Goal: Task Accomplishment & Management: Complete application form

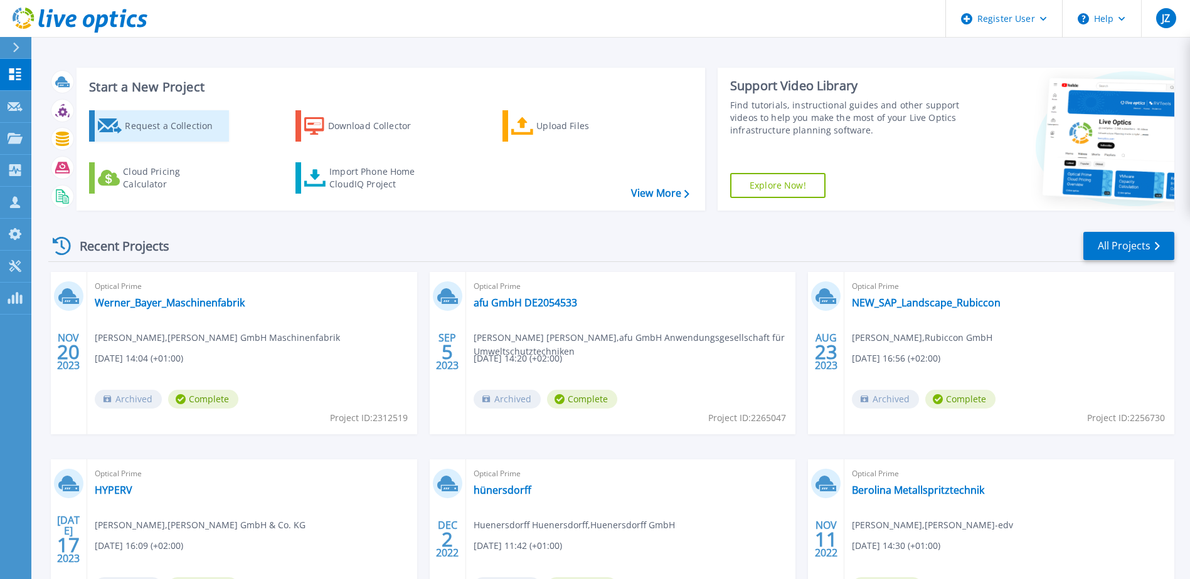
click at [165, 129] on div "Request a Collection" at bounding box center [175, 126] width 100 height 25
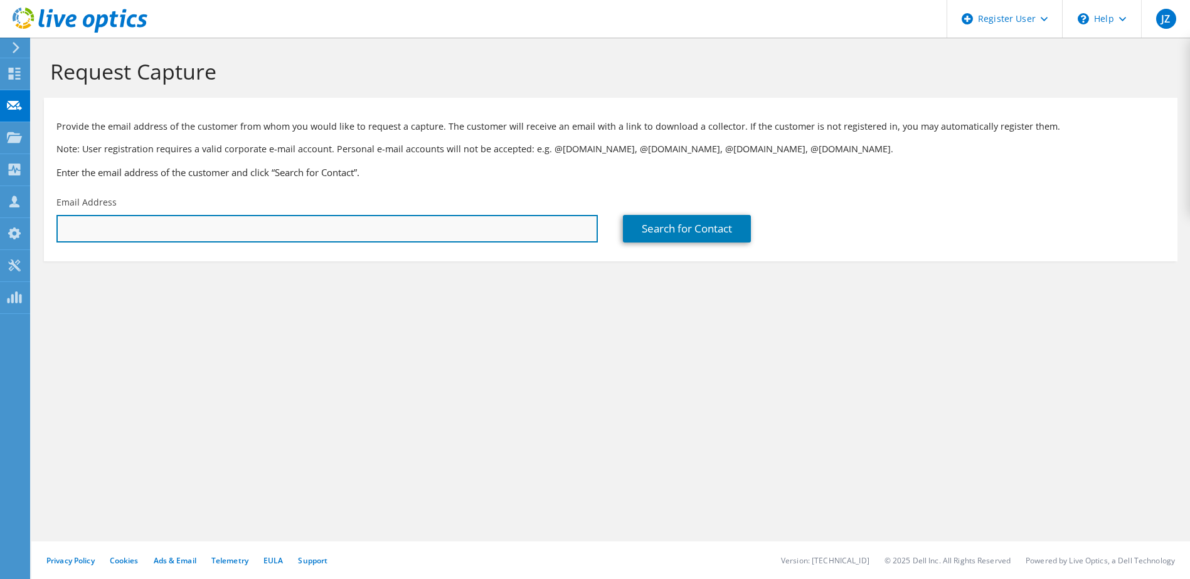
click at [407, 216] on input "text" at bounding box center [326, 229] width 541 height 28
paste input "[PERSON_NAME][EMAIL_ADDRESS][PERSON_NAME][DOMAIN_NAME]"
type input "[PERSON_NAME][EMAIL_ADDRESS][PERSON_NAME][DOMAIN_NAME]"
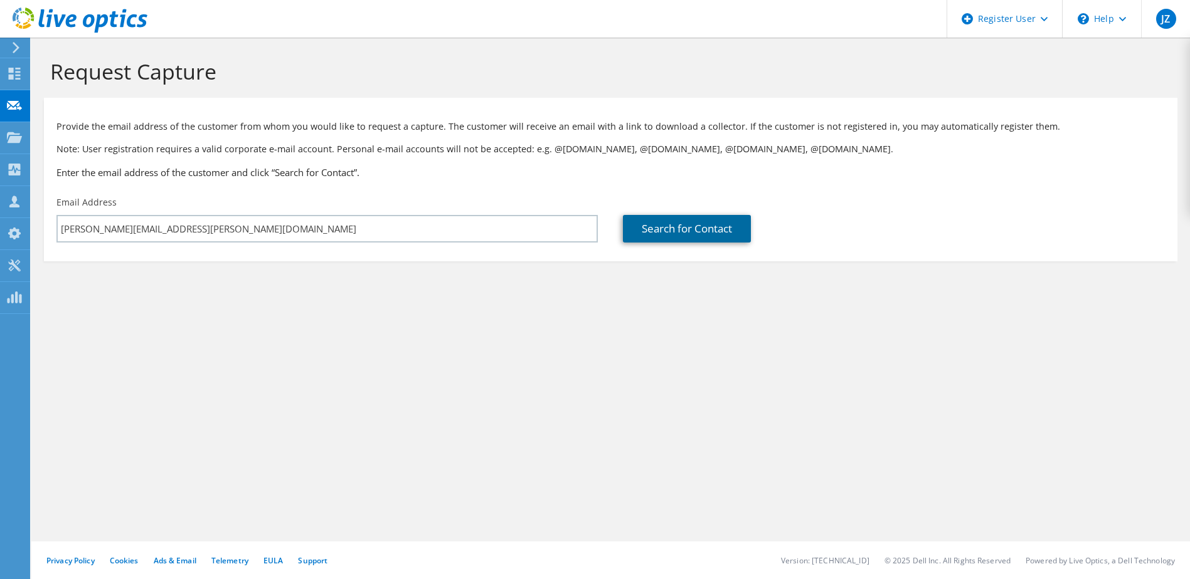
click at [653, 228] on link "Search for Contact" at bounding box center [687, 229] width 128 height 28
type input "[PERSON_NAME]-Versicherungen Genossenschaft"
type input "[PERSON_NAME]"
type input "[GEOGRAPHIC_DATA]"
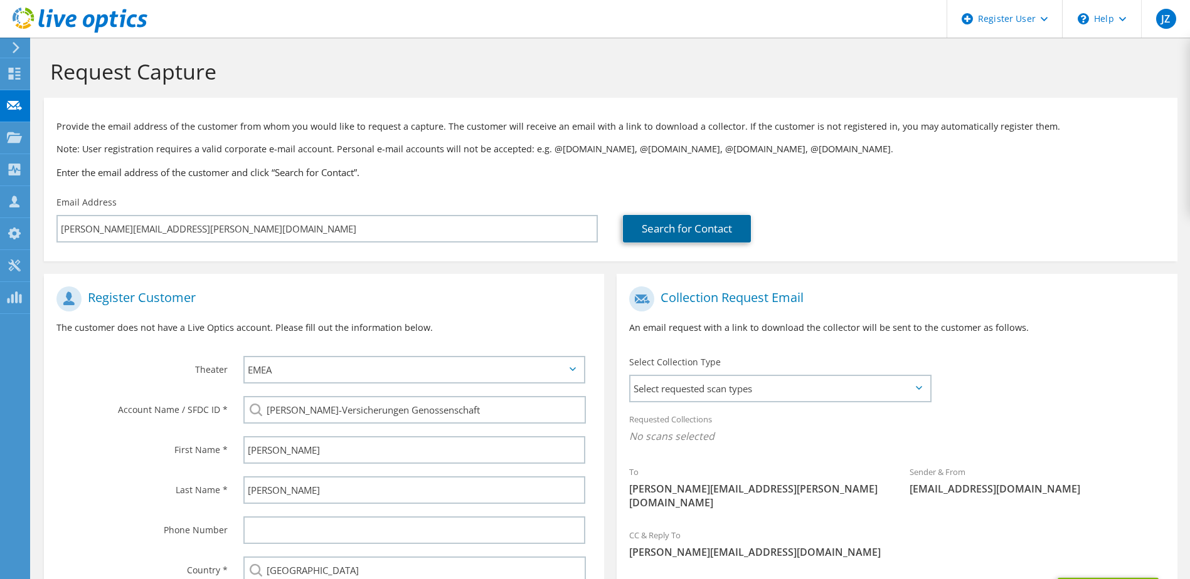
scroll to position [63, 0]
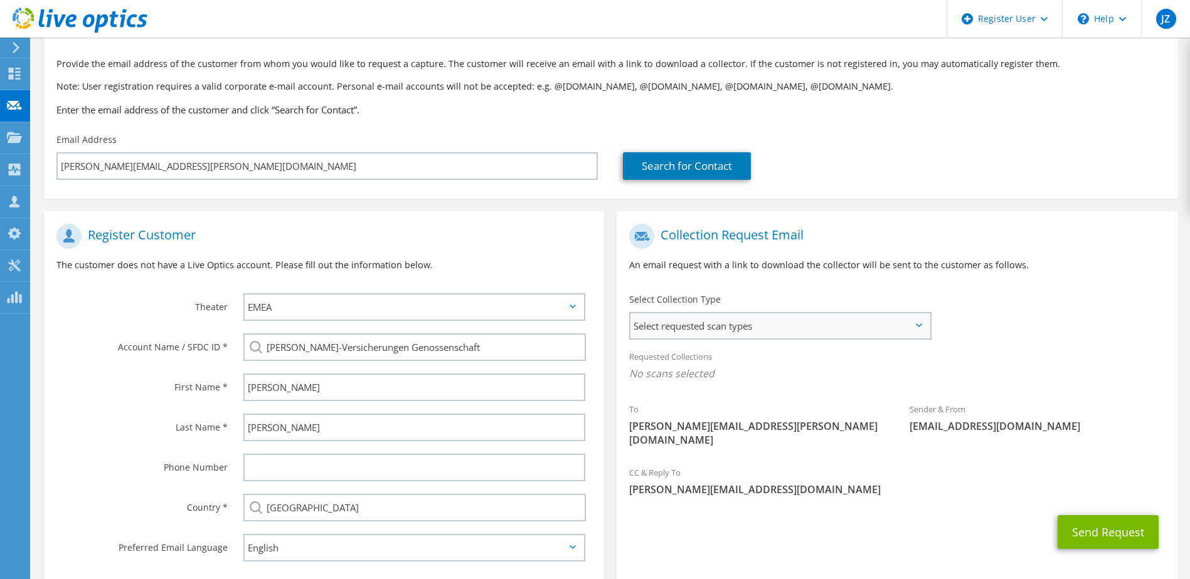
click at [670, 334] on span "Select requested scan types" at bounding box center [779, 326] width 299 height 25
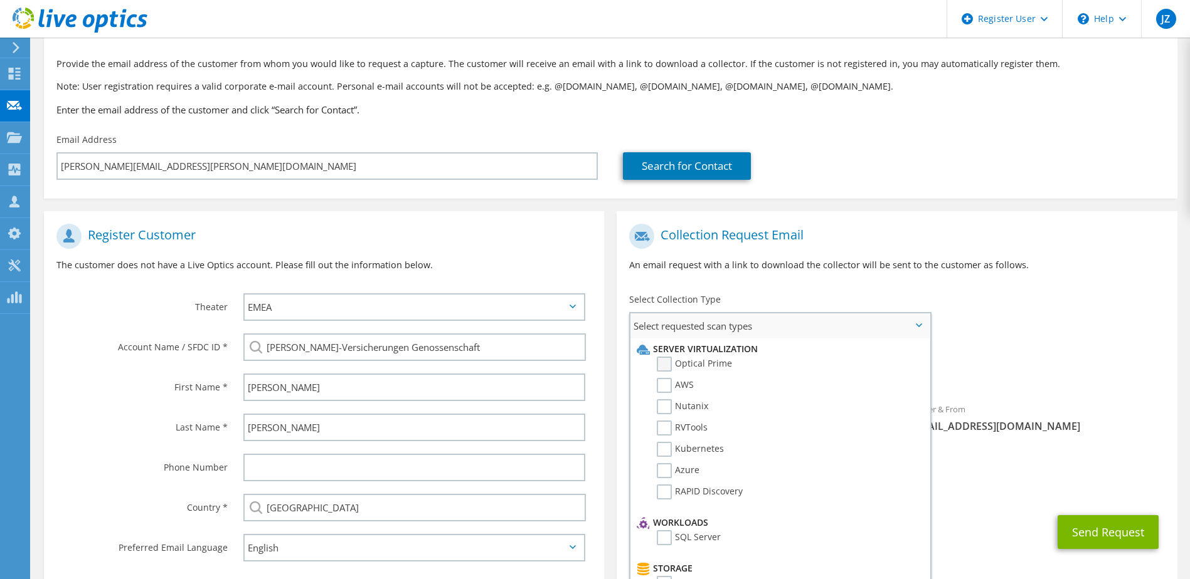
click at [674, 364] on label "Optical Prime" at bounding box center [694, 364] width 75 height 15
click at [0, 0] on input "Optical Prime" at bounding box center [0, 0] width 0 height 0
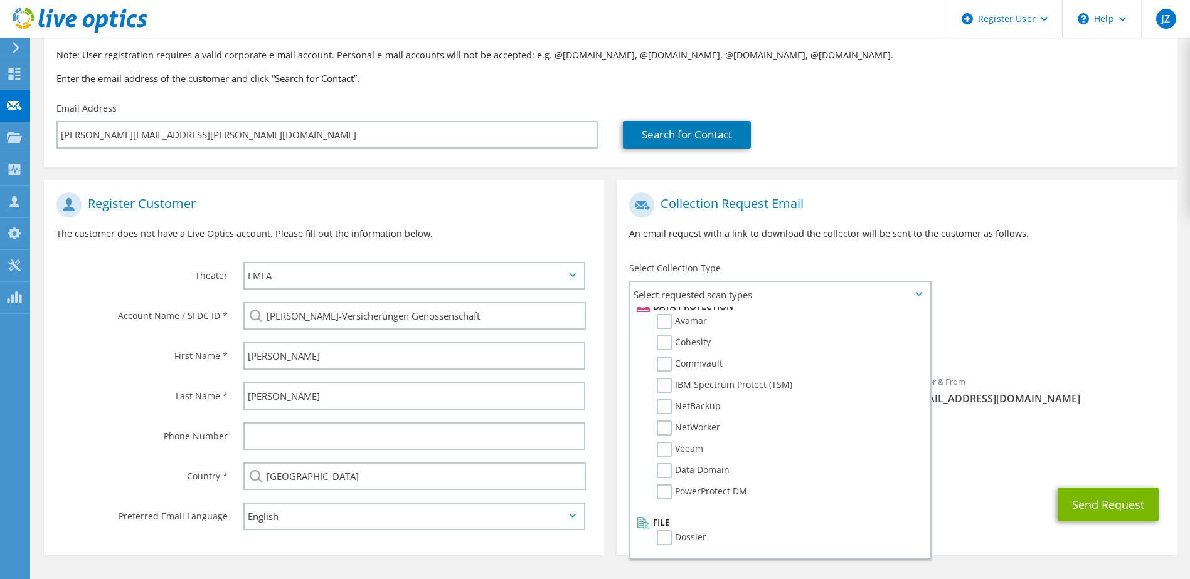
scroll to position [125, 0]
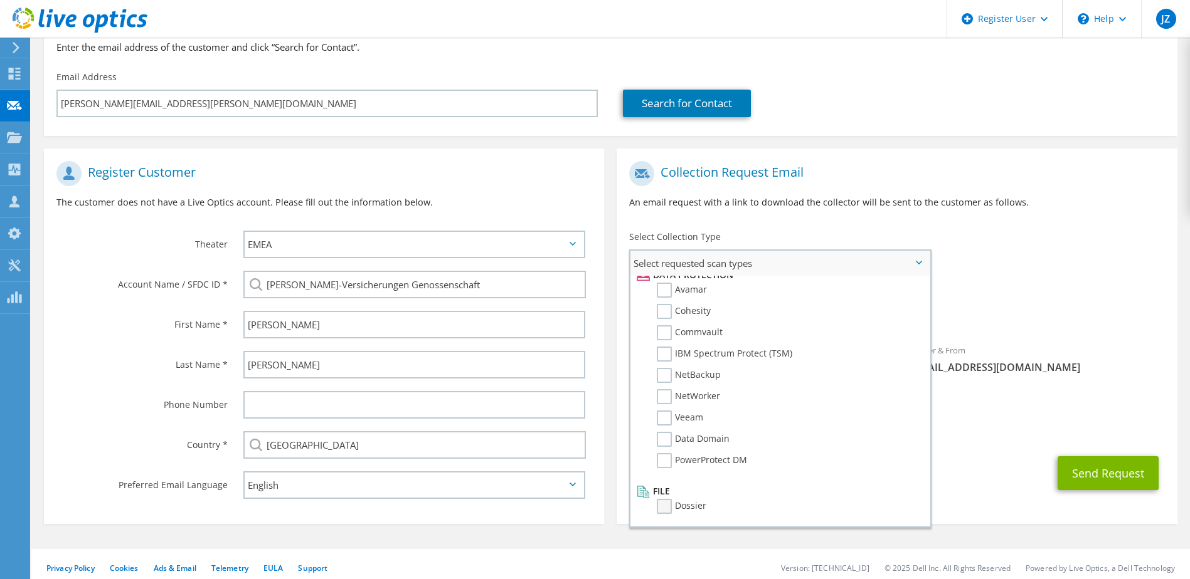
click at [693, 506] on label "Dossier" at bounding box center [682, 506] width 50 height 15
click at [0, 0] on input "Dossier" at bounding box center [0, 0] width 0 height 0
click at [1010, 424] on span "[PERSON_NAME][EMAIL_ADDRESS][DOMAIN_NAME]" at bounding box center [896, 431] width 535 height 14
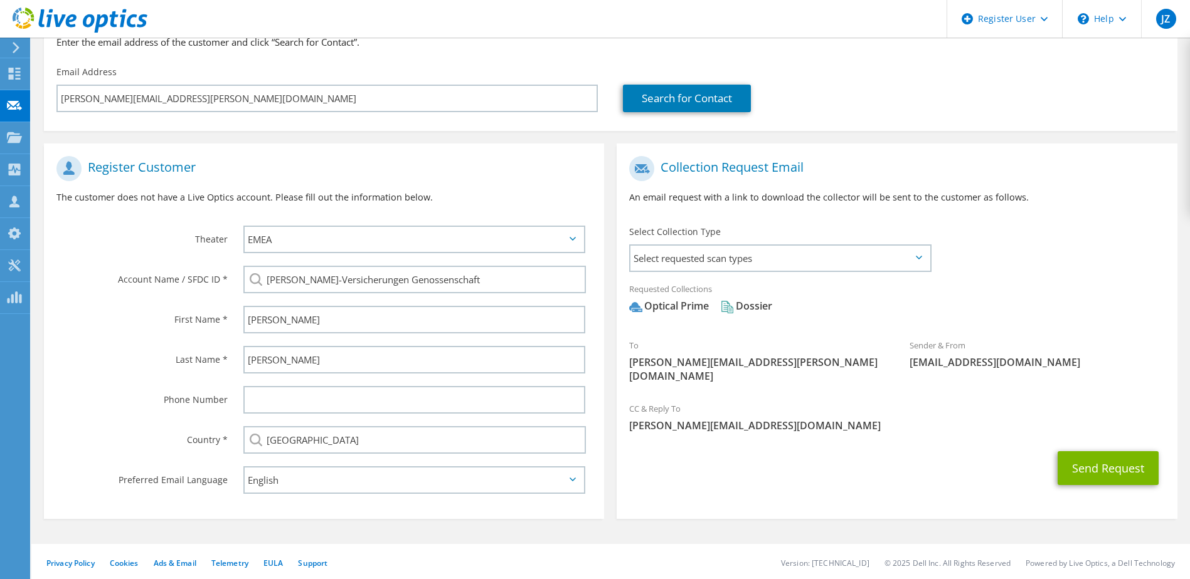
scroll to position [133, 0]
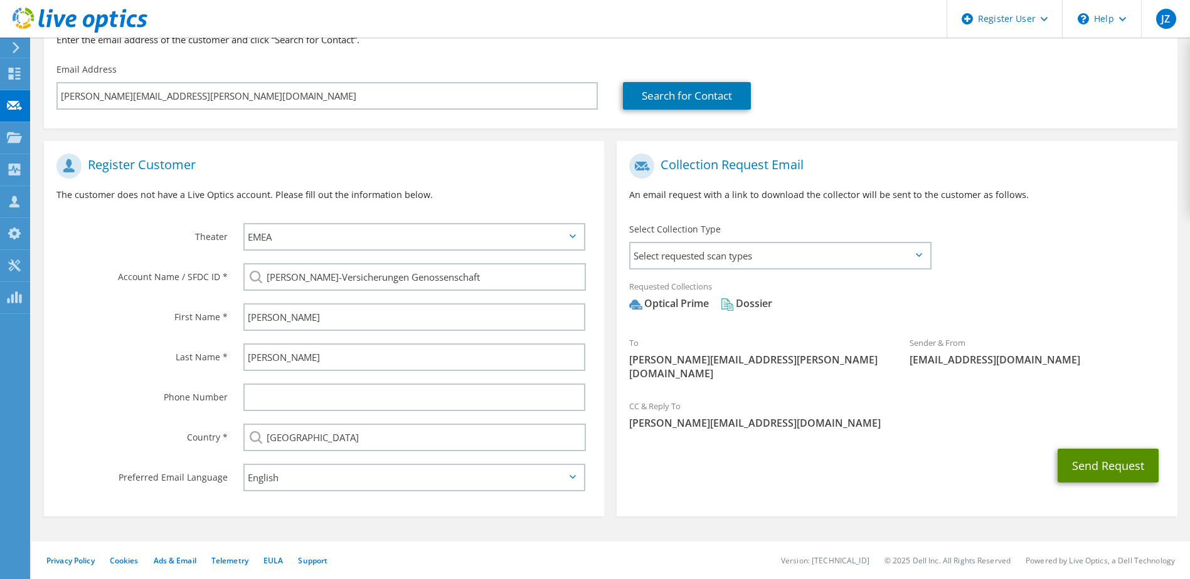
click at [1089, 449] on button "Send Request" at bounding box center [1107, 466] width 101 height 34
